Goal: Book appointment/travel/reservation

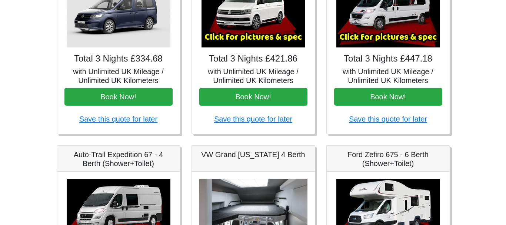
scroll to position [86, 0]
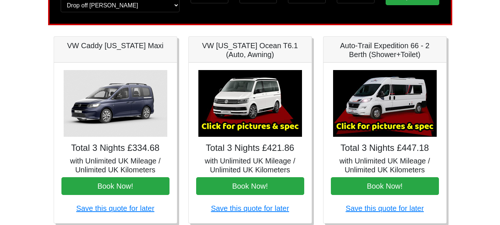
click at [251, 114] on img at bounding box center [250, 103] width 104 height 67
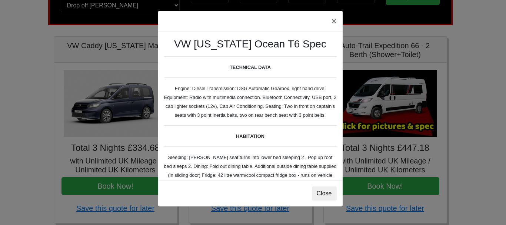
click at [301, 71] on div "VW [US_STATE] Ocean T6 Spec TECHNICAL DATA Engine: Diesel Transmission: DSG Aut…" at bounding box center [250, 106] width 184 height 148
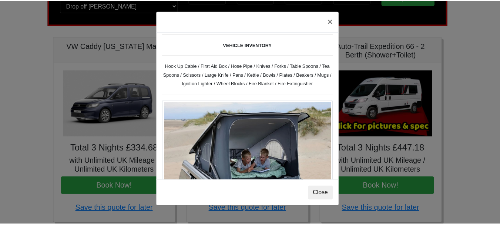
scroll to position [0, 0]
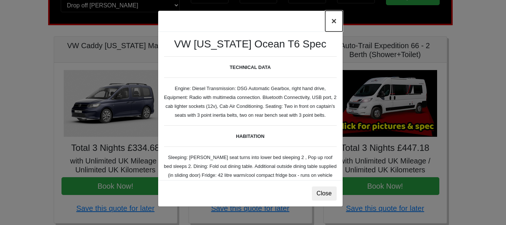
click at [336, 21] on button "×" at bounding box center [333, 21] width 17 height 21
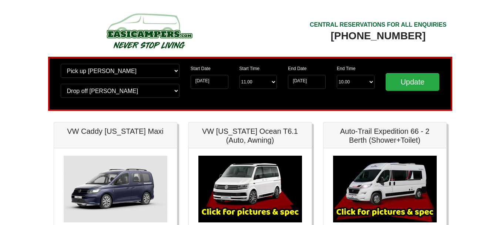
click at [151, 31] on img at bounding box center [149, 30] width 141 height 41
click at [86, 19] on img at bounding box center [149, 30] width 141 height 41
click at [234, 38] on div at bounding box center [149, 33] width 191 height 46
